Goal: Task Accomplishment & Management: Complete application form

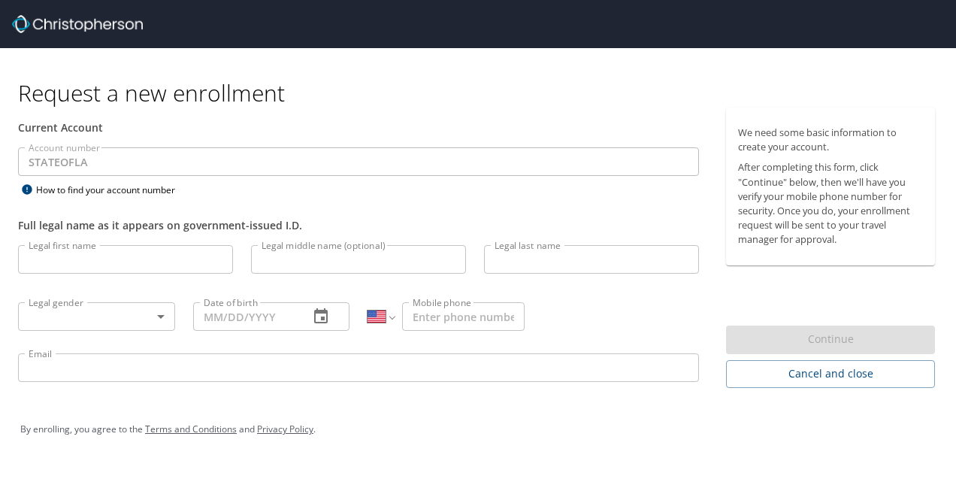
select select "US"
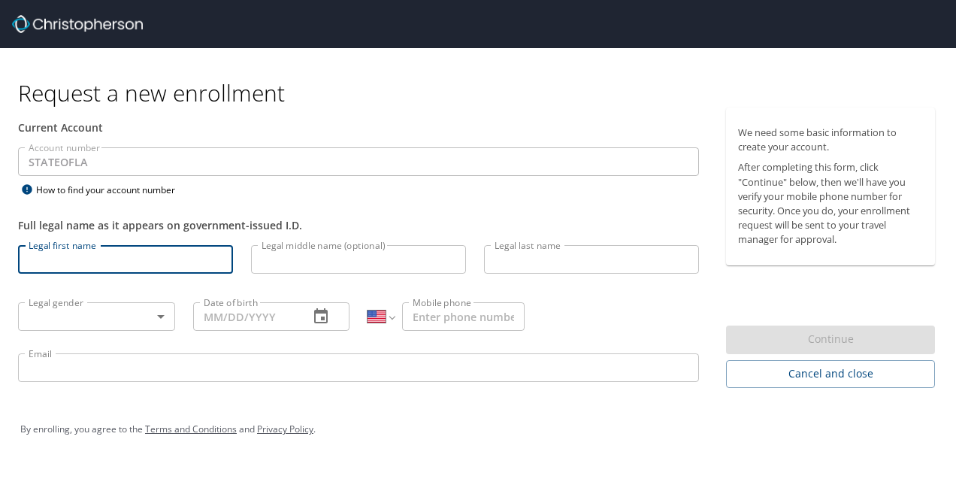
click at [142, 264] on input "Legal first name" at bounding box center [125, 259] width 215 height 29
type input "[PERSON_NAME] Sri"
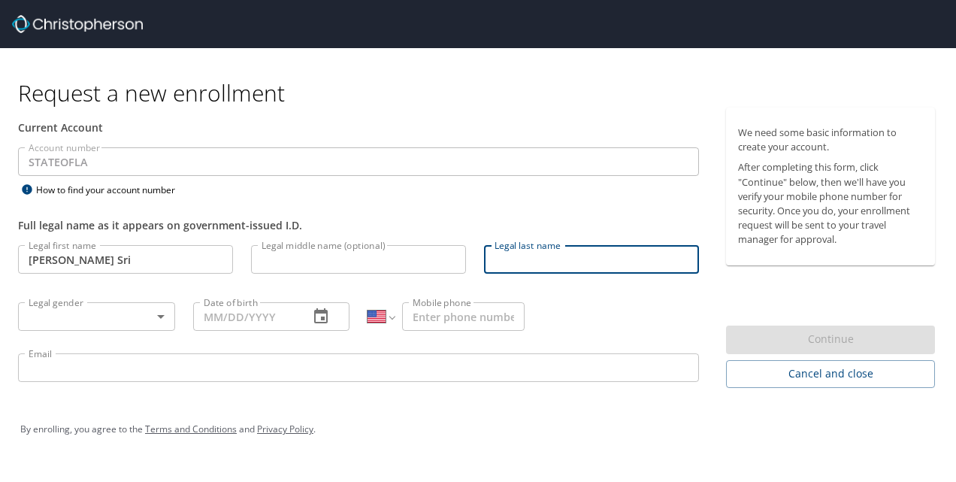
click at [533, 264] on input "Legal last name" at bounding box center [591, 259] width 215 height 29
type input "Kuchipudi"
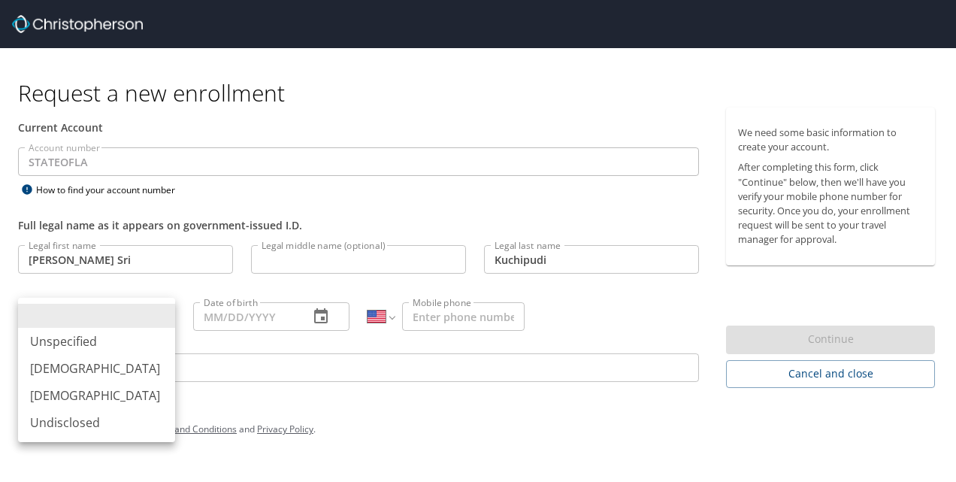
click at [120, 325] on body "Request a new enrollment Current Account Account number STATEOFLA Account numbe…" at bounding box center [478, 241] width 956 height 482
click at [90, 392] on li "[DEMOGRAPHIC_DATA]" at bounding box center [96, 395] width 157 height 27
type input "[DEMOGRAPHIC_DATA]"
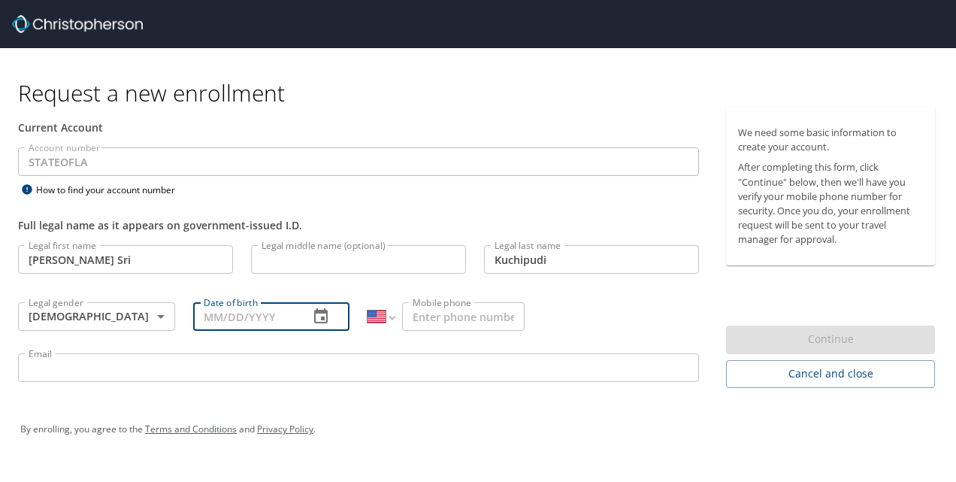
click at [247, 314] on input "Date of birth" at bounding box center [245, 316] width 104 height 29
type input "[DATE]"
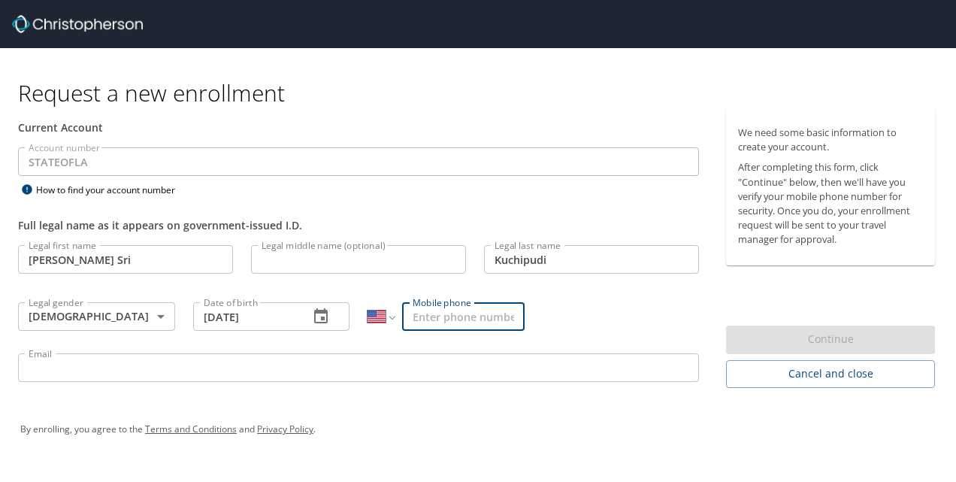
click at [452, 320] on input "Mobile phone" at bounding box center [463, 316] width 122 height 29
type input "[PHONE_NUMBER]"
click at [444, 353] on input "Email" at bounding box center [358, 367] width 681 height 29
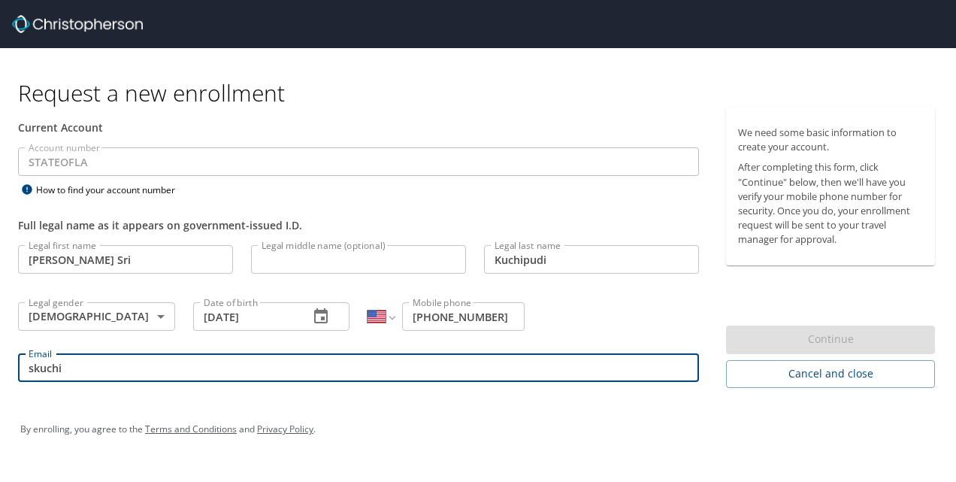
type input "[EMAIL_ADDRESS][DOMAIN_NAME]"
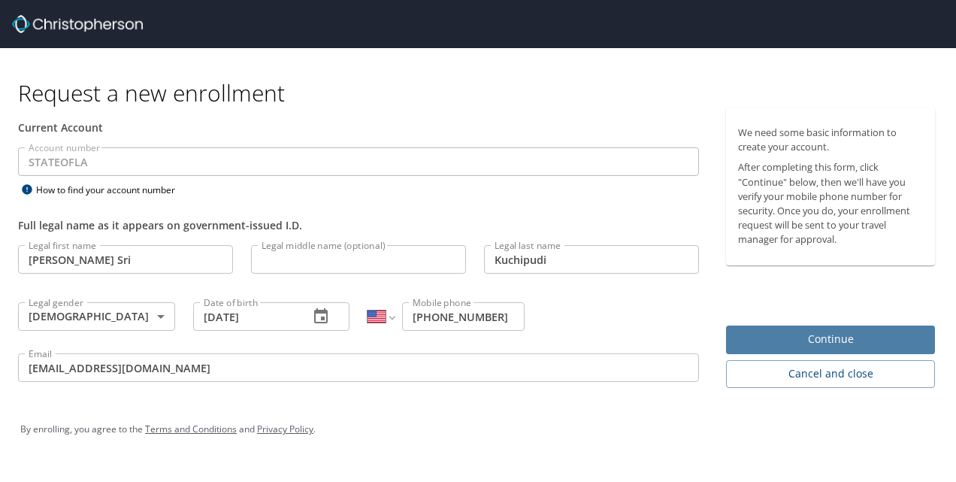
click at [790, 338] on span "Continue" at bounding box center [830, 339] width 185 height 19
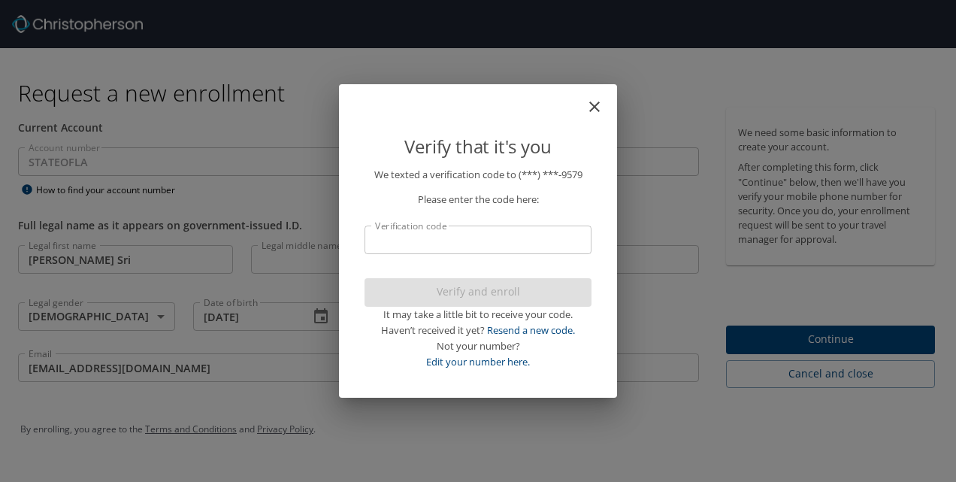
click at [566, 230] on input "Verification code" at bounding box center [477, 239] width 227 height 29
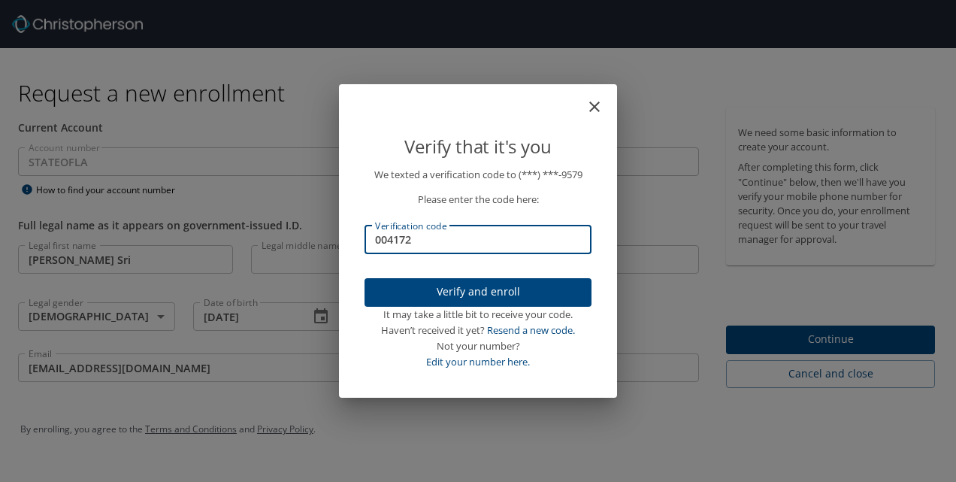
type input "004172"
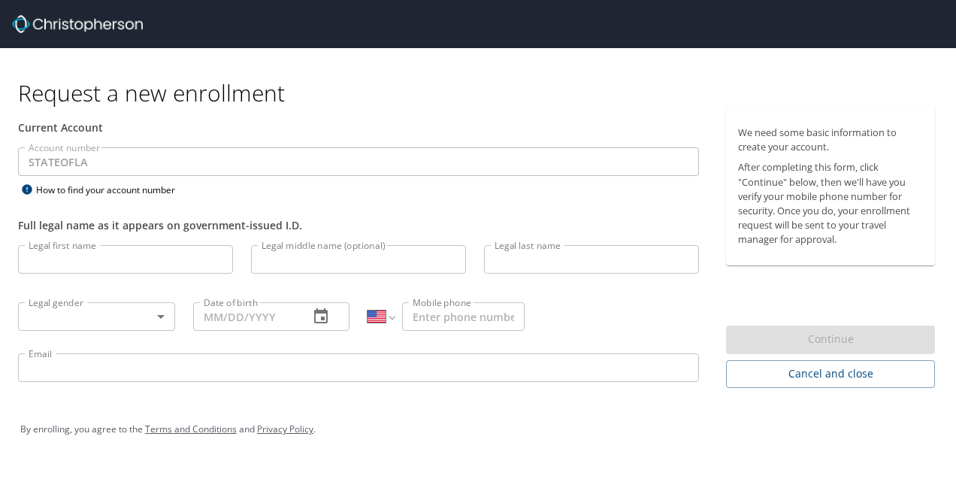
select select "US"
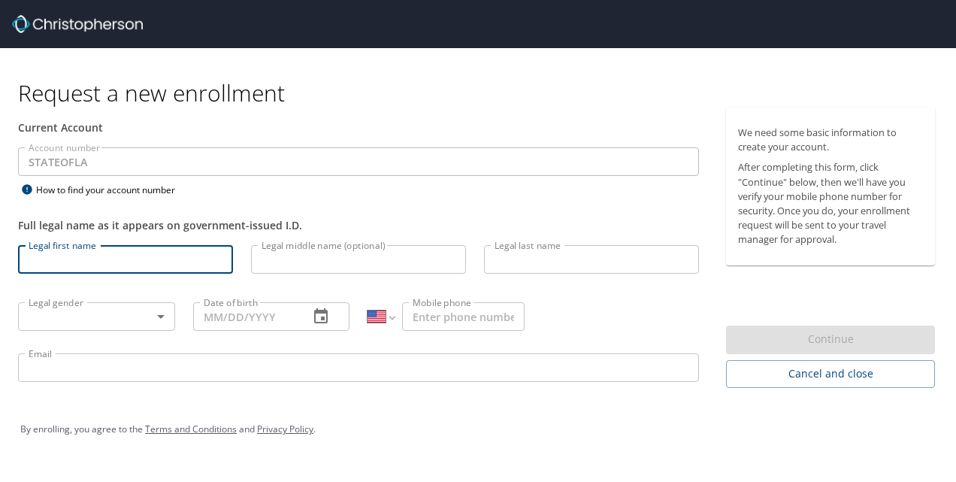
click at [213, 269] on input "Legal first name" at bounding box center [125, 259] width 215 height 29
type input "K"
type input "[PERSON_NAME] Sri"
click at [526, 268] on input "Legal last name" at bounding box center [591, 259] width 215 height 29
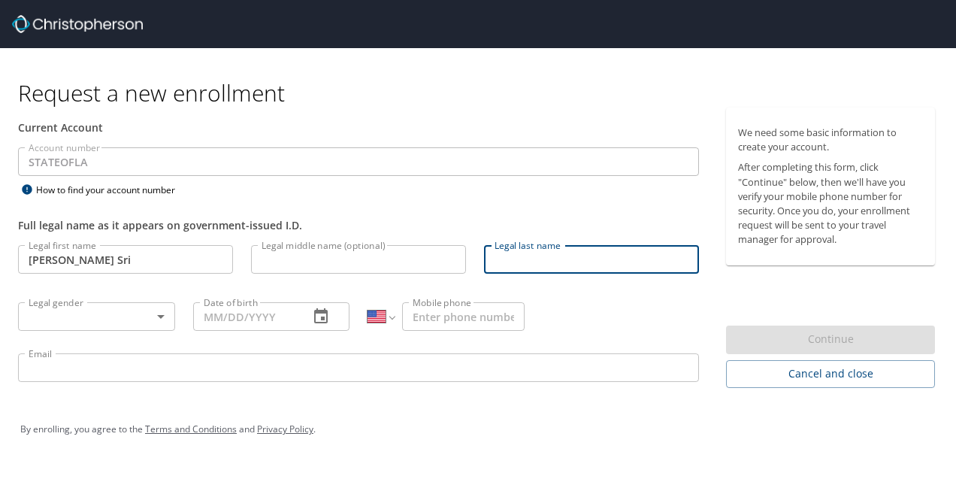
type input "Kuchipudi"
type input "[DATE]"
type input "[PHONE_NUMBER]"
type input "[EMAIL_ADDRESS][DOMAIN_NAME]"
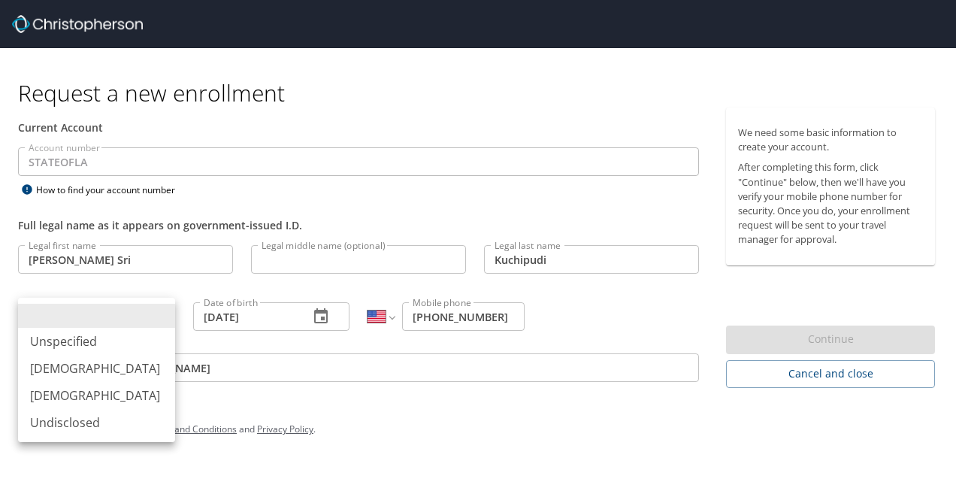
click at [146, 320] on body "Request a new enrollment Current Account Account number STATEOFLA Account numbe…" at bounding box center [478, 241] width 956 height 482
click at [128, 403] on li "[DEMOGRAPHIC_DATA]" at bounding box center [96, 395] width 157 height 27
type input "[DEMOGRAPHIC_DATA]"
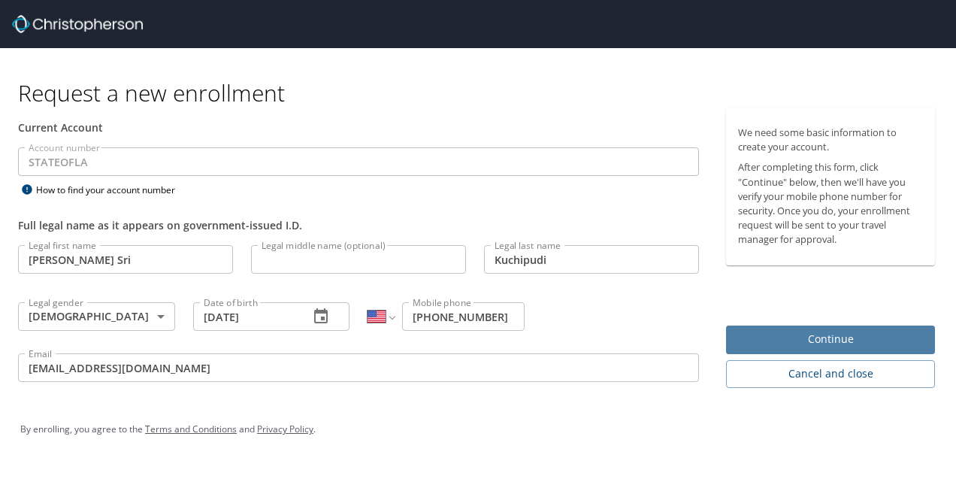
click at [748, 343] on span "Continue" at bounding box center [830, 339] width 185 height 19
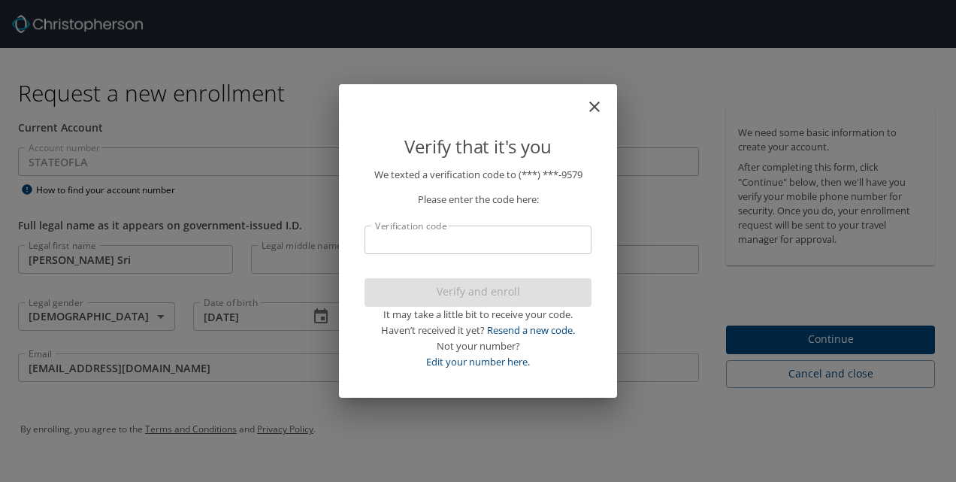
click at [563, 252] on input "Verification code" at bounding box center [477, 239] width 227 height 29
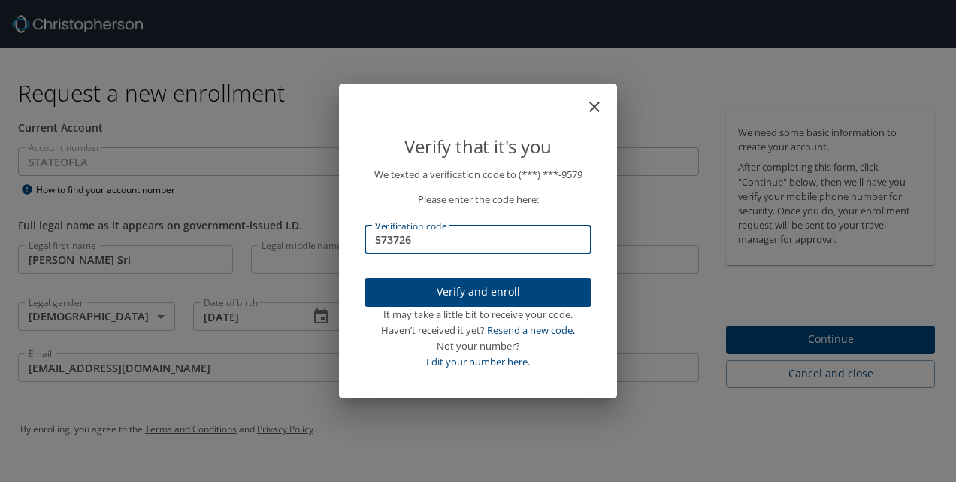
type input "573726"
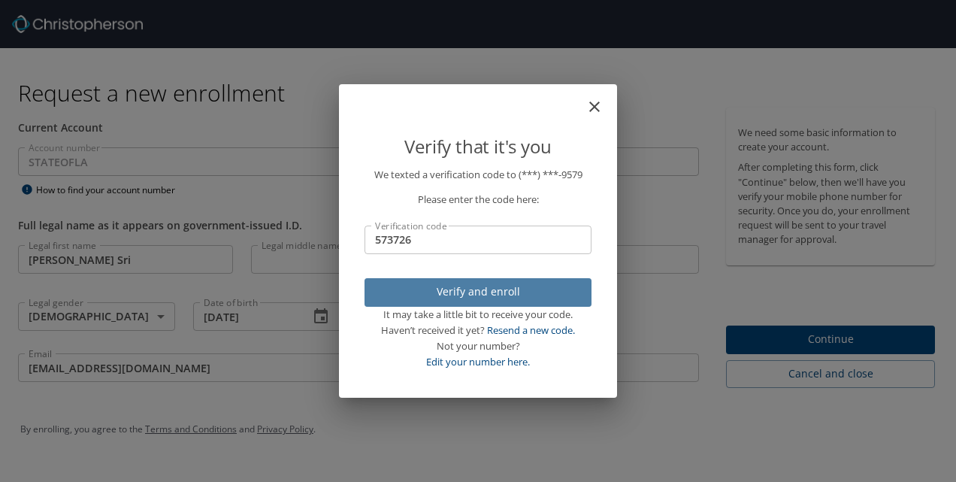
click at [553, 282] on span "Verify and enroll" at bounding box center [477, 291] width 203 height 19
